Goal: Transaction & Acquisition: Obtain resource

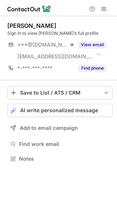
scroll to position [154, 117]
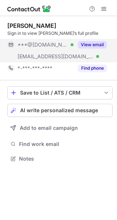
click at [101, 42] on button "View email" at bounding box center [92, 44] width 29 height 7
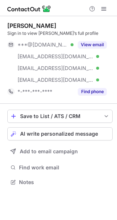
scroll to position [177, 117]
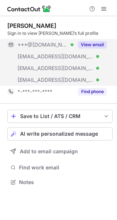
click at [95, 47] on button "View email" at bounding box center [92, 44] width 29 height 7
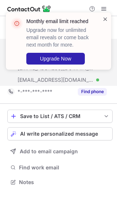
click at [107, 22] on span at bounding box center [106, 18] width 6 height 7
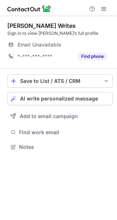
scroll to position [142, 117]
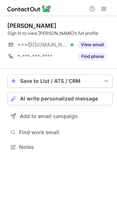
scroll to position [142, 117]
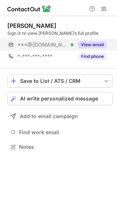
click at [96, 43] on button "View email" at bounding box center [92, 44] width 29 height 7
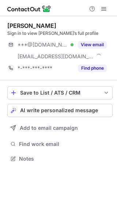
scroll to position [154, 117]
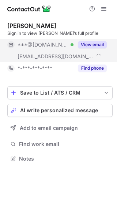
click at [99, 46] on button "View email" at bounding box center [92, 44] width 29 height 7
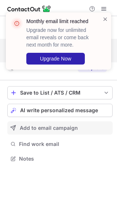
scroll to position [142, 117]
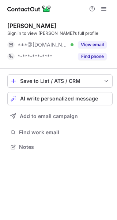
scroll to position [142, 117]
